Goal: Task Accomplishment & Management: Manage account settings

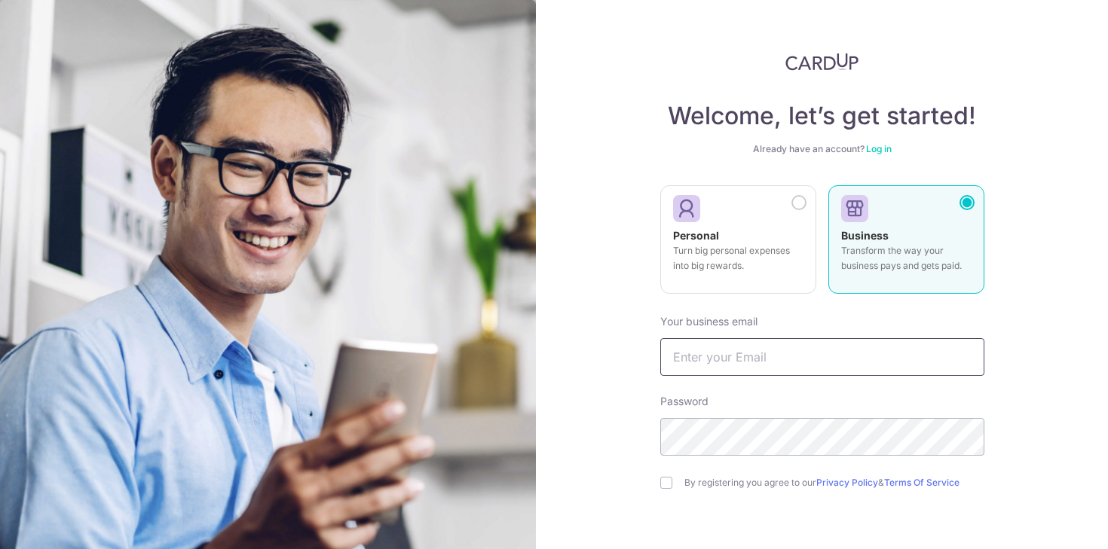
click at [775, 361] on input "text" at bounding box center [822, 357] width 324 height 38
type input "[EMAIL_ADDRESS][DOMAIN_NAME]"
click at [660, 481] on input "checkbox" at bounding box center [666, 483] width 12 height 12
checkbox input "true"
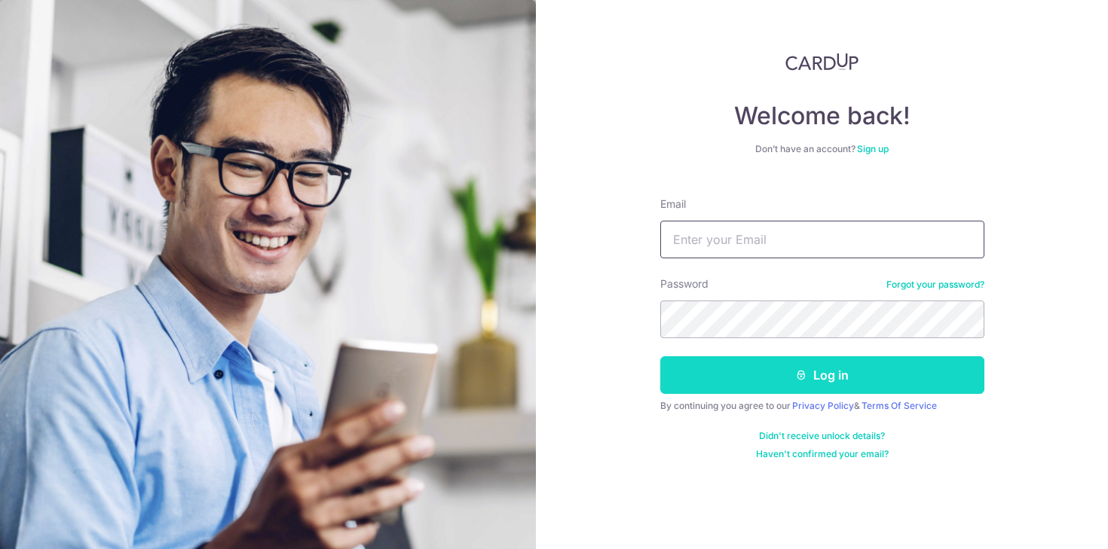
type input "[EMAIL_ADDRESS][DOMAIN_NAME]"
click at [793, 386] on button "Log in" at bounding box center [822, 375] width 324 height 38
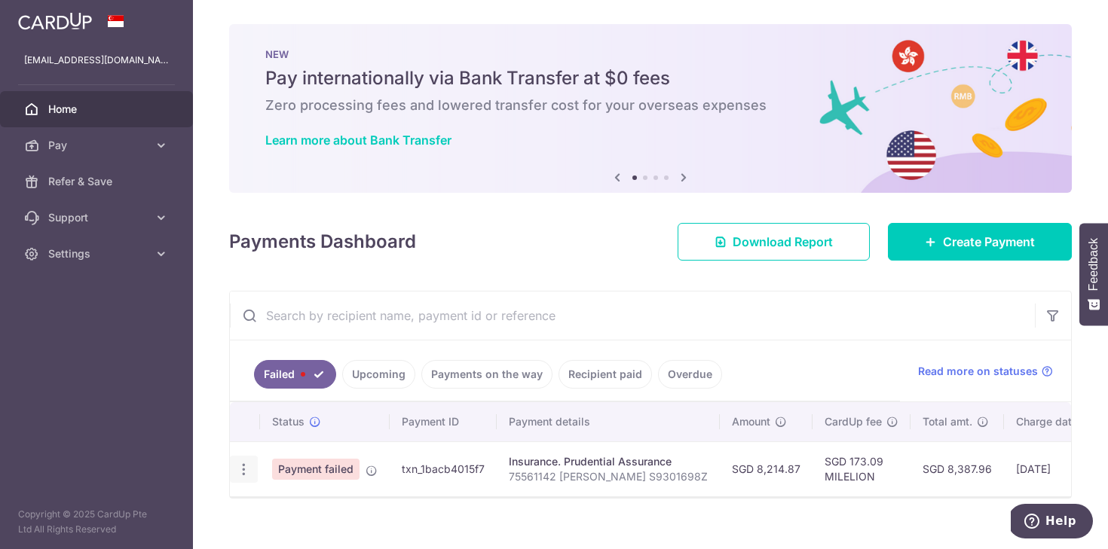
click at [249, 466] on icon "button" at bounding box center [244, 470] width 16 height 16
click at [910, 455] on td "SGD 8,387.96" at bounding box center [956, 469] width 93 height 55
click at [910, 470] on td "SGD 8,387.96" at bounding box center [956, 469] width 93 height 55
click at [764, 487] on td "SGD 8,214.87" at bounding box center [766, 469] width 93 height 55
click at [512, 478] on p "75561142 ONG MEI QI S9301698Z" at bounding box center [608, 476] width 199 height 15
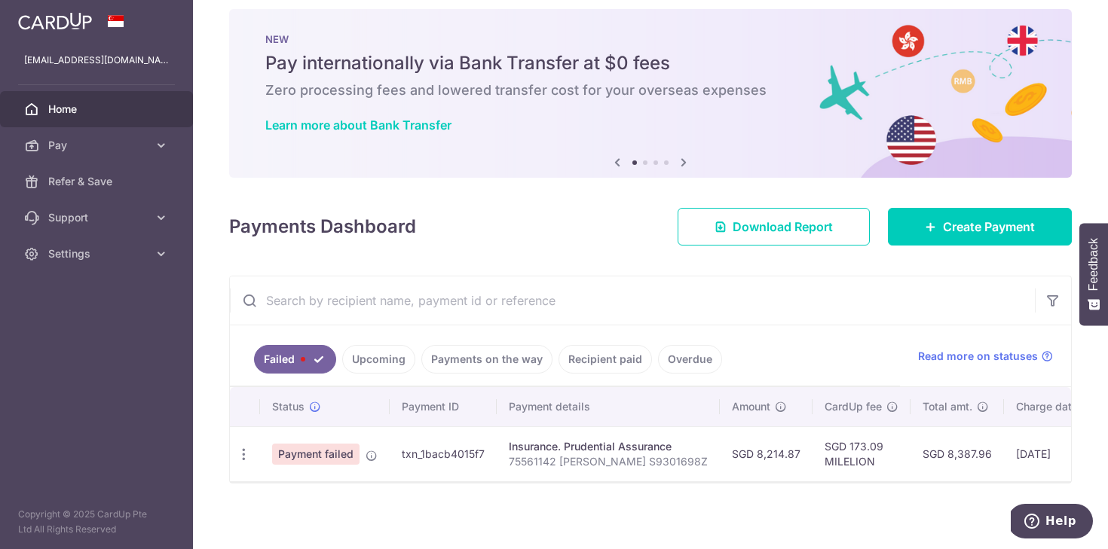
scroll to position [29, 0]
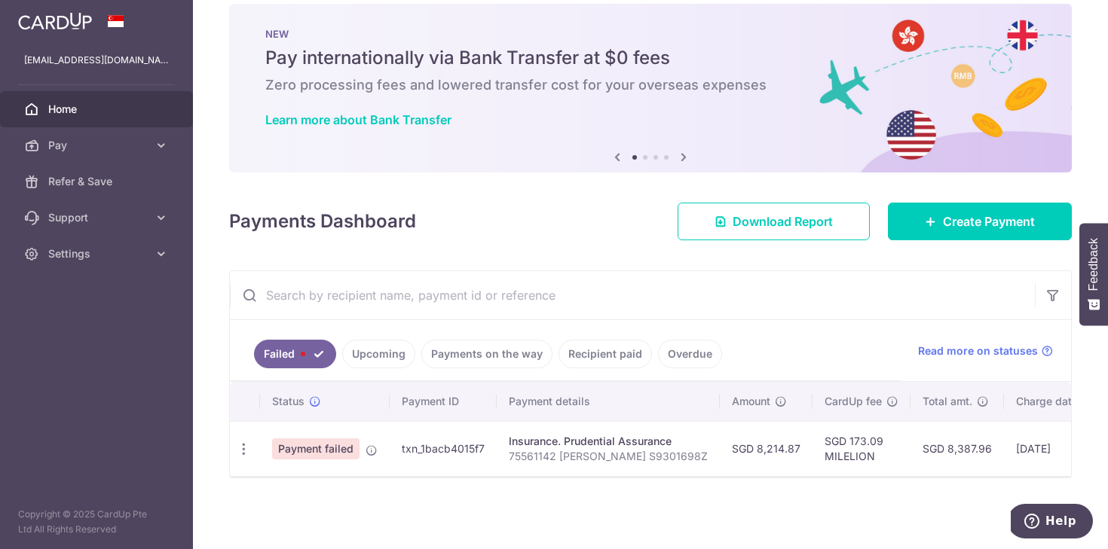
click at [770, 454] on td "SGD 8,214.87" at bounding box center [766, 448] width 93 height 55
click at [825, 492] on div "× Pause Schedule Pause all future payments in this series Pause just this one p…" at bounding box center [650, 274] width 915 height 549
drag, startPoint x: 304, startPoint y: 445, endPoint x: 289, endPoint y: 448, distance: 14.6
click at [304, 446] on span "Payment failed" at bounding box center [315, 449] width 87 height 21
click at [251, 442] on div "Update payment" at bounding box center [244, 450] width 28 height 28
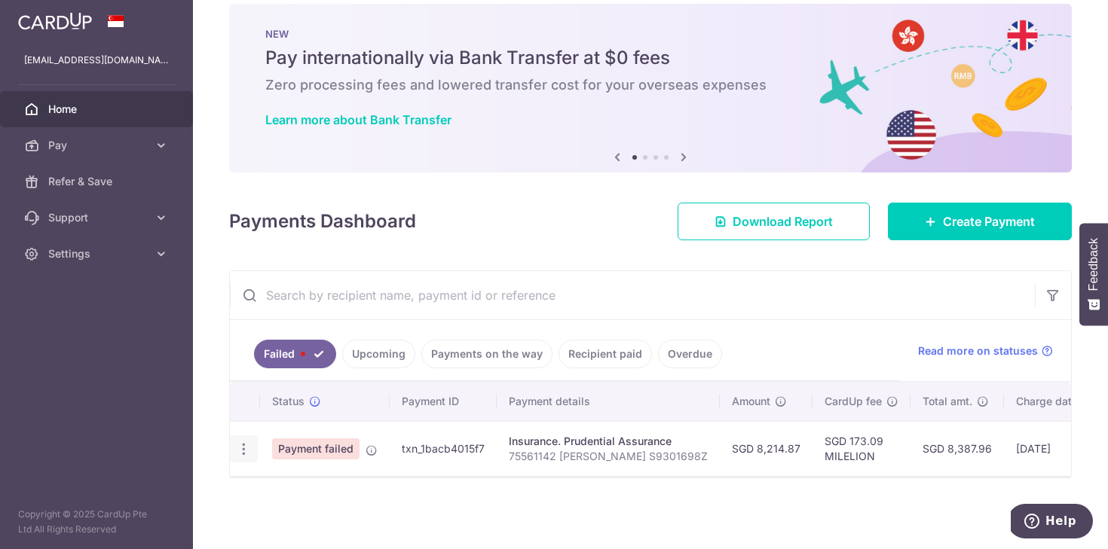
click at [250, 442] on icon "button" at bounding box center [244, 450] width 16 height 16
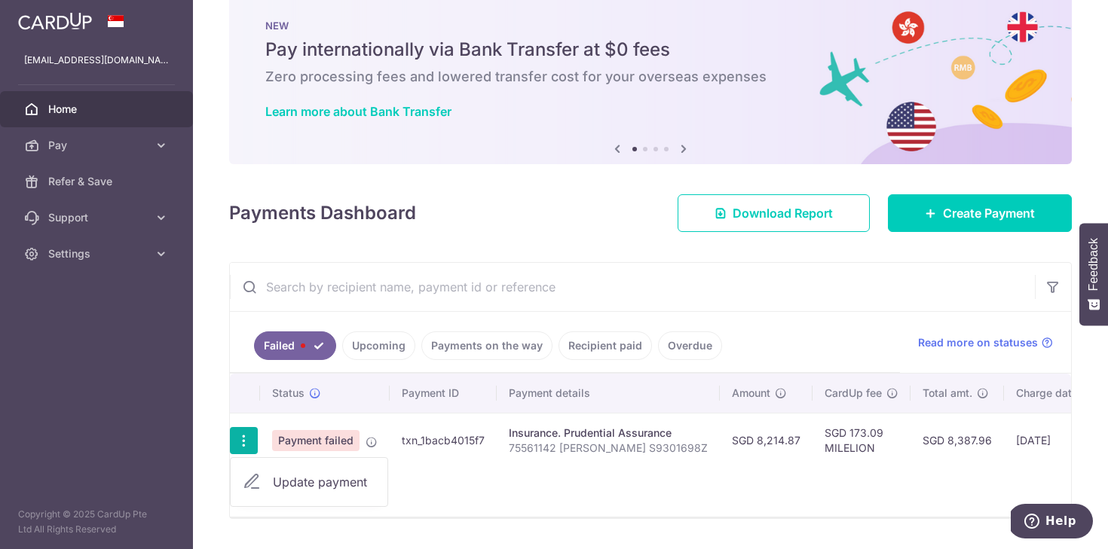
click at [308, 479] on span "Update payment" at bounding box center [324, 482] width 102 height 18
radio input "true"
type input "8,214.87"
type input "75561142 ONG MEI QI S9301698Z"
type input "MILELION"
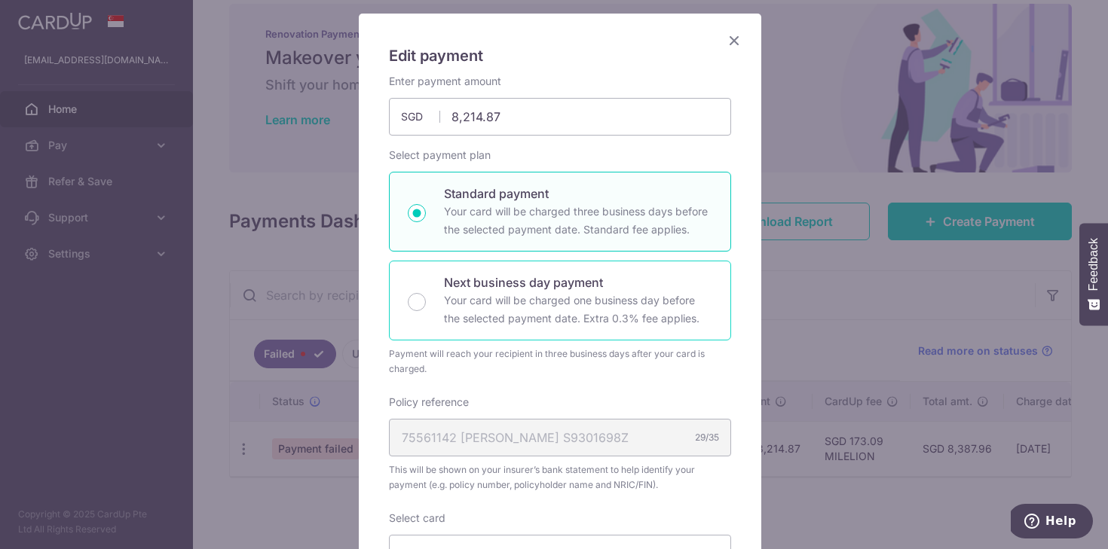
scroll to position [274, 0]
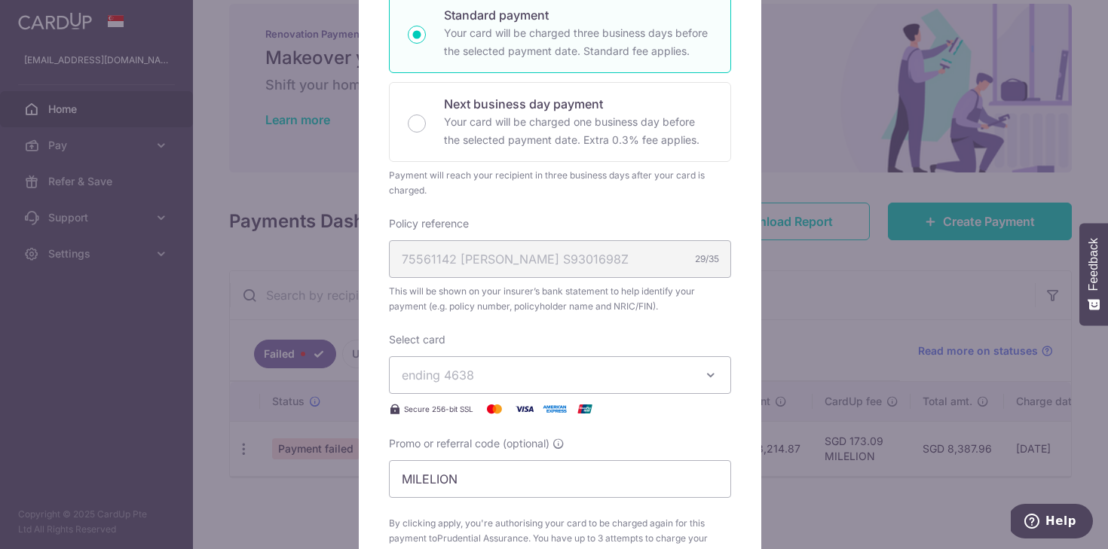
click at [571, 377] on span "ending 4638" at bounding box center [546, 375] width 289 height 18
click at [784, 389] on div "Edit payment By clicking apply, you will make changes to all payments to Pruden…" at bounding box center [554, 274] width 1108 height 549
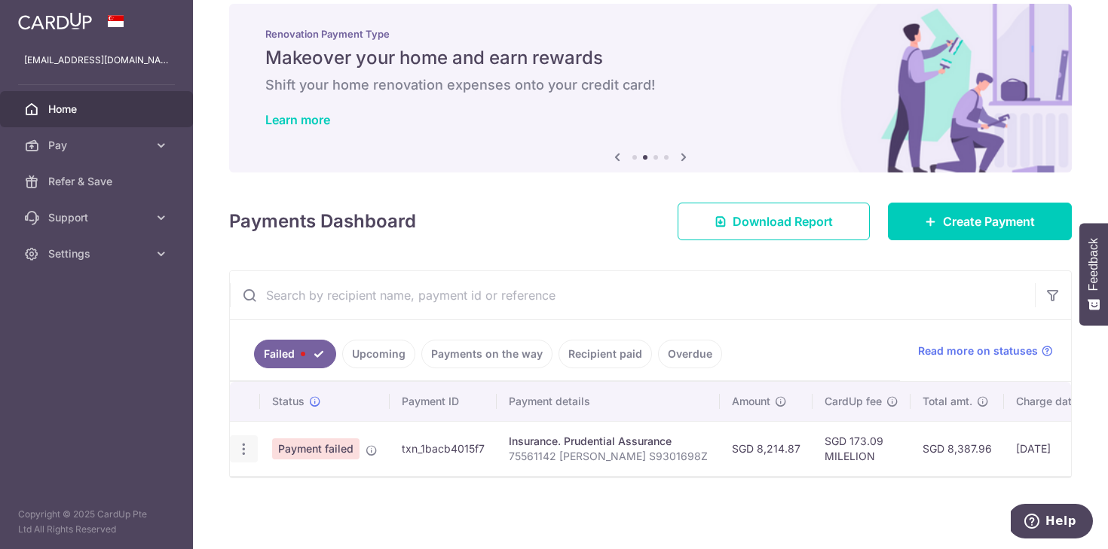
click at [236, 444] on icon "button" at bounding box center [244, 450] width 16 height 16
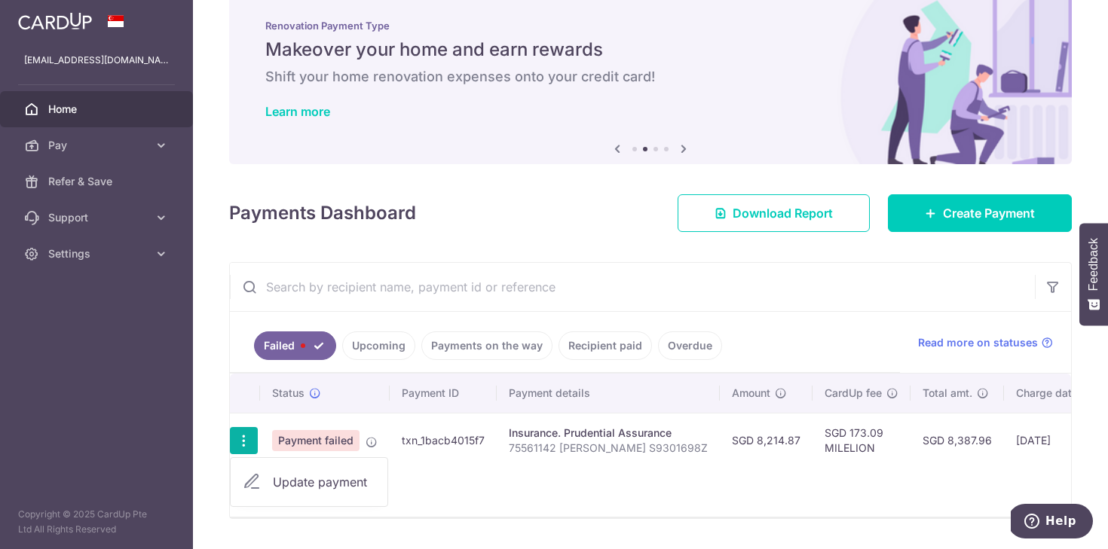
click at [301, 476] on span "Update payment" at bounding box center [324, 482] width 102 height 18
radio input "true"
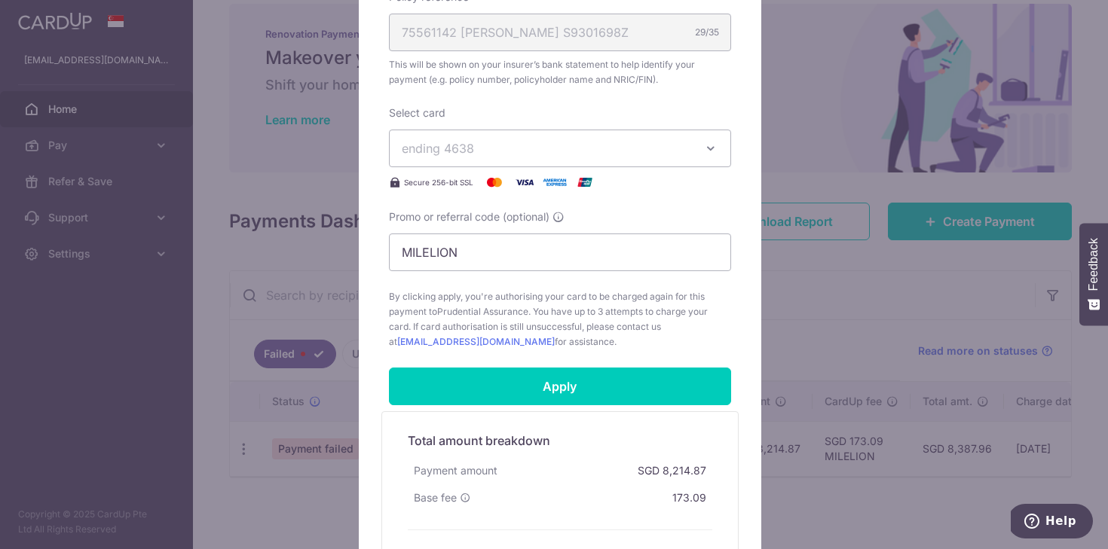
scroll to position [366, 0]
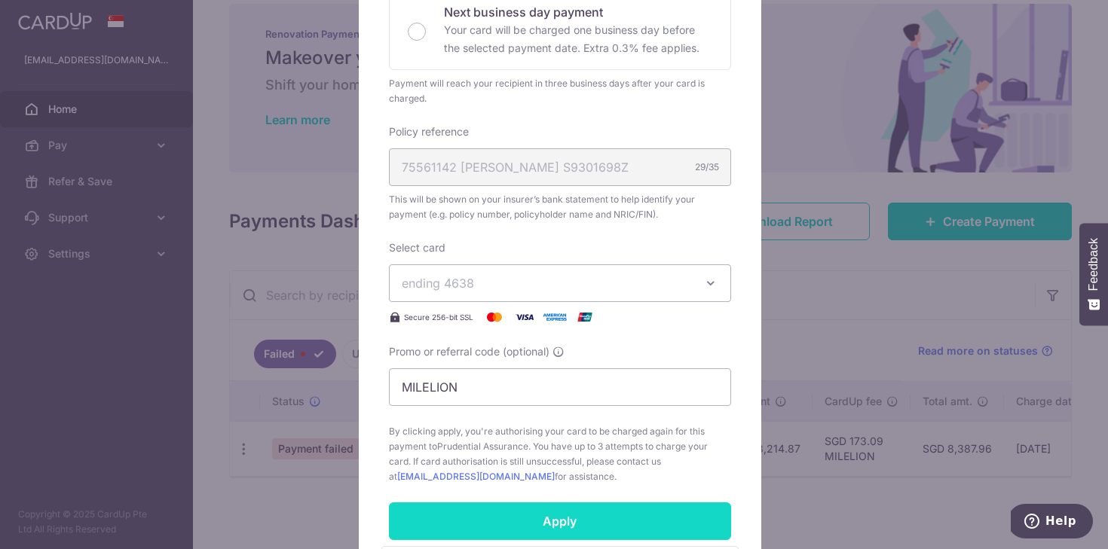
click at [527, 515] on input "Apply" at bounding box center [560, 522] width 342 height 38
